Goal: Complete application form

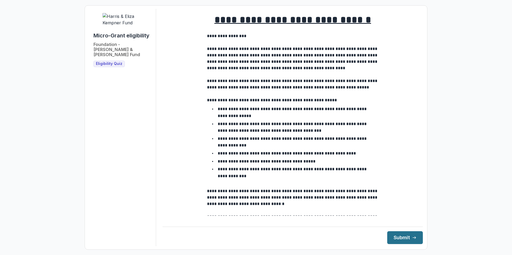
click at [389, 239] on button "Submit" at bounding box center [405, 238] width 36 height 13
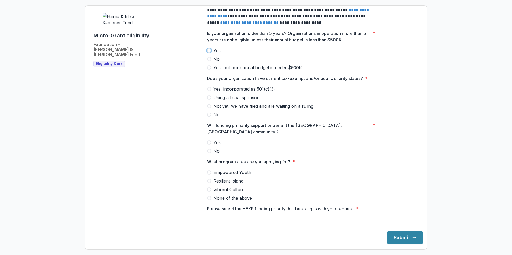
scroll to position [262, 0]
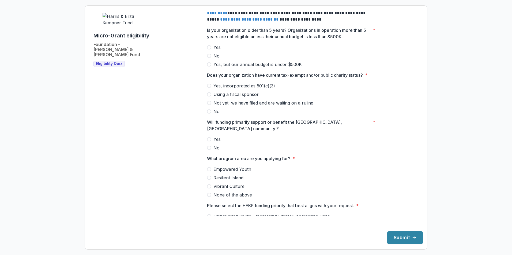
click at [367, 66] on label "Yes, but our annual budget is under $500K" at bounding box center [292, 64] width 171 height 6
click at [208, 88] on span at bounding box center [209, 86] width 4 height 4
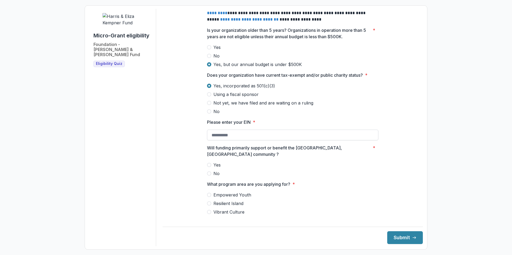
click at [227, 141] on input "Please enter your EIN *" at bounding box center [292, 135] width 171 height 11
click at [226, 138] on input "Please enter your EIN *" at bounding box center [292, 135] width 171 height 11
paste input "**********"
type input "**********"
click at [209, 165] on span at bounding box center [209, 165] width 4 height 4
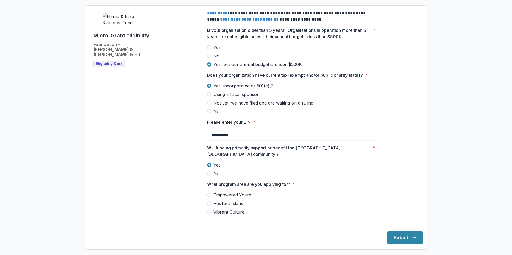
click at [209, 210] on span at bounding box center [209, 212] width 4 height 4
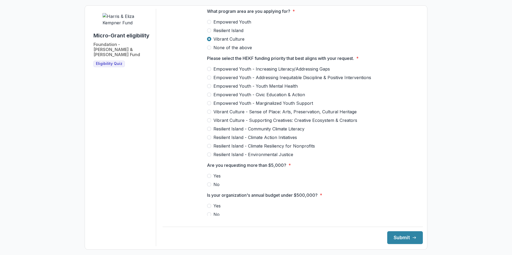
scroll to position [439, 0]
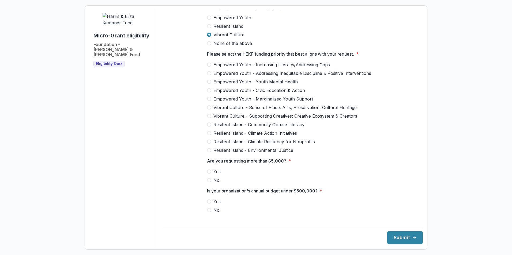
click at [207, 107] on span at bounding box center [209, 107] width 4 height 4
click at [209, 178] on span at bounding box center [209, 180] width 4 height 4
click at [208, 200] on span at bounding box center [209, 202] width 4 height 4
drag, startPoint x: 419, startPoint y: 164, endPoint x: 417, endPoint y: 182, distance: 18.3
click at [417, 182] on div "**********" at bounding box center [293, 128] width 260 height 238
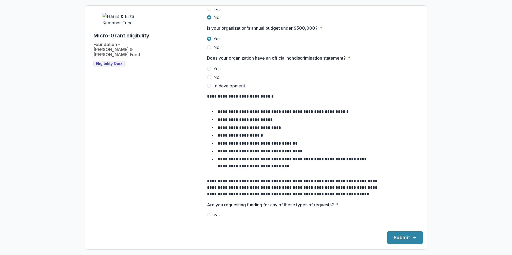
scroll to position [605, 0]
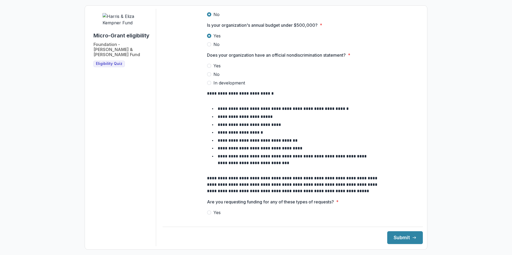
click at [207, 64] on span at bounding box center [209, 66] width 4 height 4
drag, startPoint x: 419, startPoint y: 187, endPoint x: 415, endPoint y: 199, distance: 12.4
click at [415, 199] on div "**********" at bounding box center [293, 128] width 260 height 238
drag, startPoint x: 415, startPoint y: 199, endPoint x: 410, endPoint y: 187, distance: 12.9
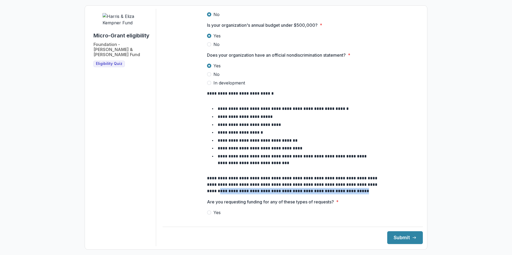
drag, startPoint x: 417, startPoint y: 187, endPoint x: 417, endPoint y: 193, distance: 5.9
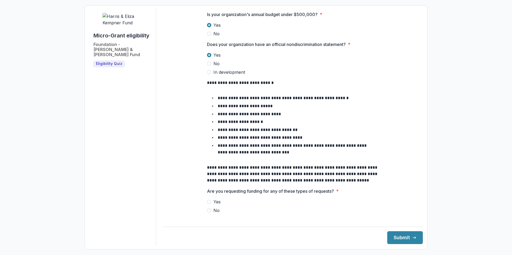
click at [209, 209] on span at bounding box center [209, 211] width 4 height 4
click at [400, 234] on button "Submit" at bounding box center [405, 238] width 36 height 13
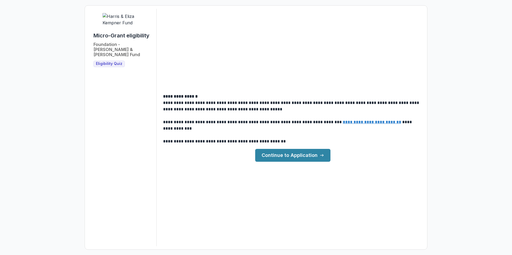
click at [298, 156] on link "Continue to Application" at bounding box center [292, 155] width 75 height 13
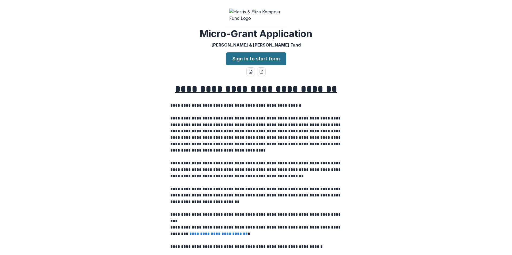
click at [250, 62] on link "Sign in to start form" at bounding box center [256, 58] width 60 height 13
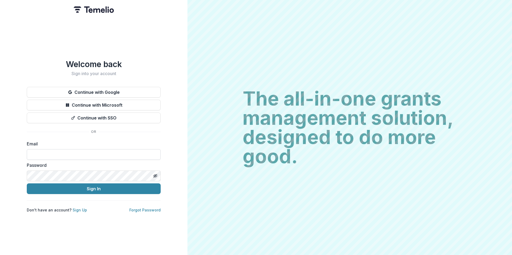
click at [45, 154] on input at bounding box center [94, 154] width 134 height 11
type input "**********"
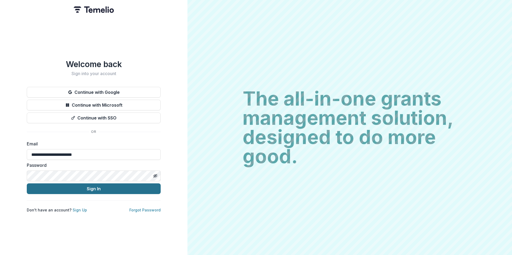
click at [120, 184] on button "Sign In" at bounding box center [94, 189] width 134 height 11
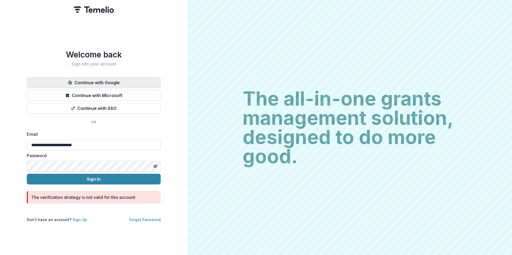
click at [103, 81] on button "Continue with Google" at bounding box center [94, 82] width 134 height 11
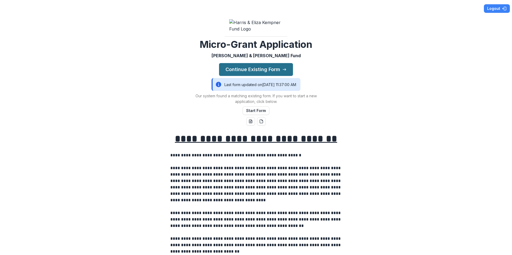
click at [252, 76] on button "Continue Existing Form" at bounding box center [256, 69] width 74 height 13
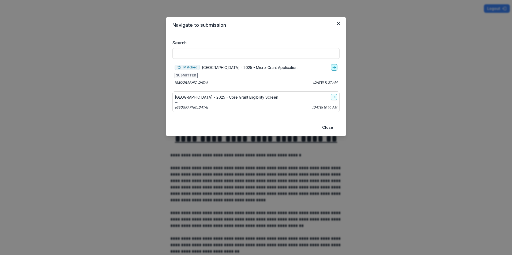
click at [333, 70] on icon "go-to" at bounding box center [334, 67] width 4 height 4
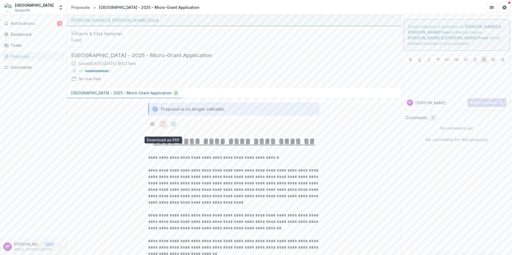
click at [162, 127] on icon "download-proposal" at bounding box center [162, 124] width 5 height 5
